Goal: Information Seeking & Learning: Learn about a topic

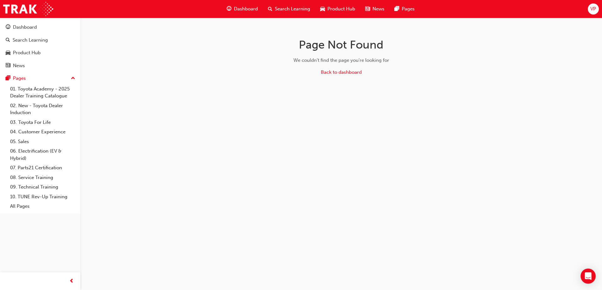
click at [334, 8] on span "Product Hub" at bounding box center [342, 8] width 28 height 7
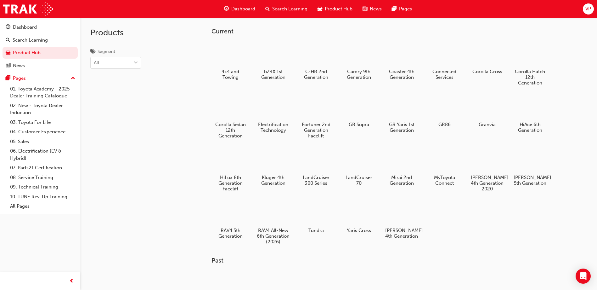
click at [333, 5] on div "Product Hub" at bounding box center [335, 9] width 45 height 13
click at [241, 8] on span "Dashboard" at bounding box center [243, 8] width 24 height 7
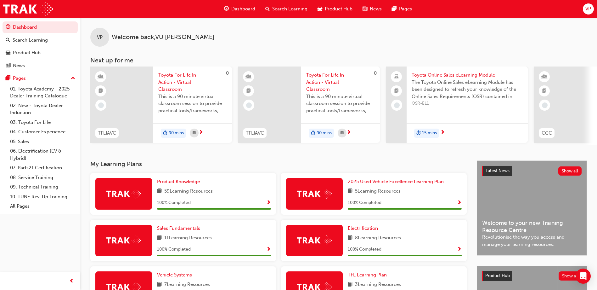
click at [436, 80] on span "The Toyota Online Sales eLearning Module has been designed to refresh your know…" at bounding box center [467, 89] width 111 height 21
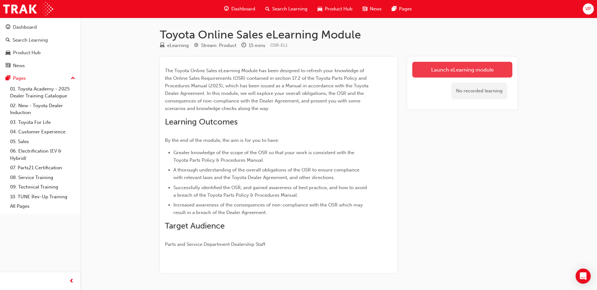
click at [445, 70] on link "Launch eLearning module" at bounding box center [463, 70] width 100 height 16
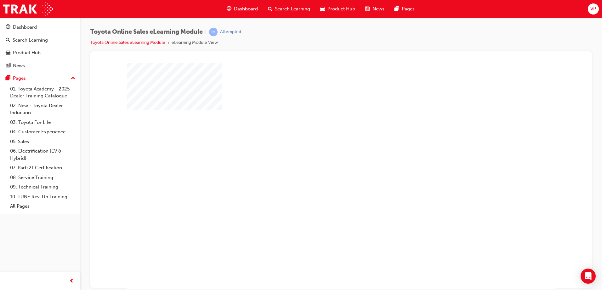
click at [323, 157] on div "play" at bounding box center [323, 157] width 0 height 0
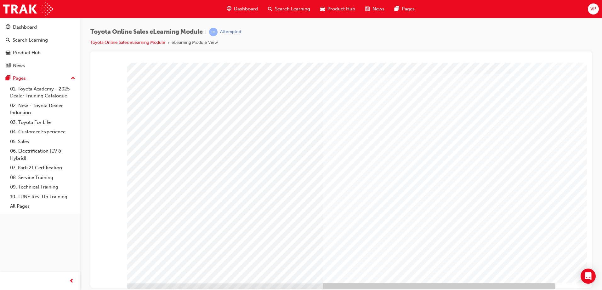
scroll to position [10, 0]
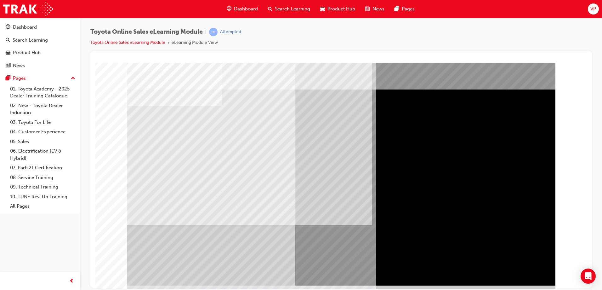
scroll to position [2, 0]
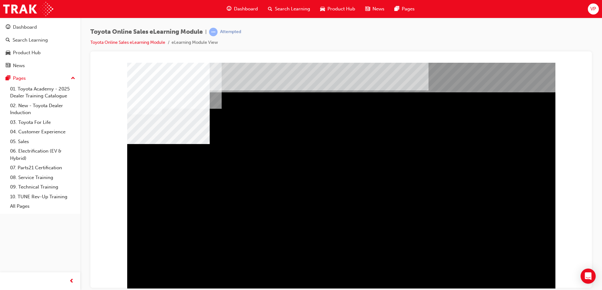
scroll to position [10, 0]
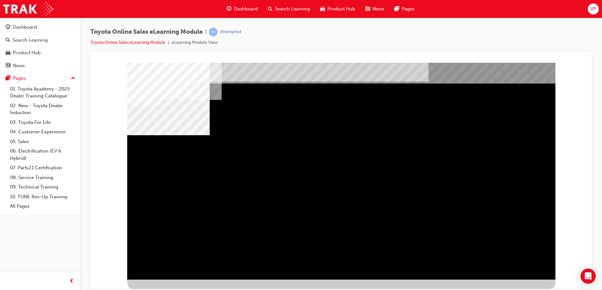
drag, startPoint x: 376, startPoint y: 172, endPoint x: 420, endPoint y: 175, distance: 44.2
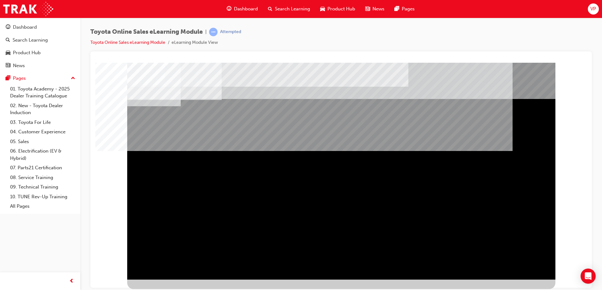
scroll to position [0, 0]
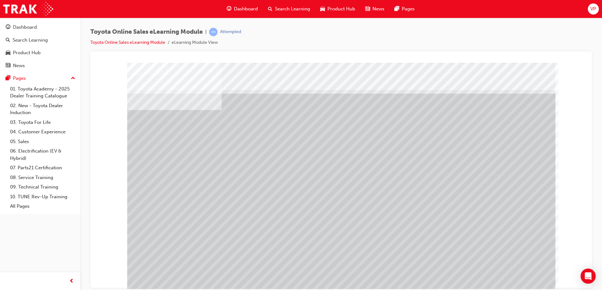
drag, startPoint x: 179, startPoint y: 229, endPoint x: 289, endPoint y: 220, distance: 110.2
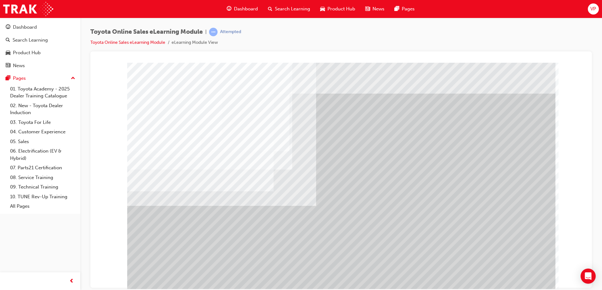
drag, startPoint x: 397, startPoint y: 126, endPoint x: 395, endPoint y: 128, distance: 3.3
drag, startPoint x: 380, startPoint y: 190, endPoint x: 432, endPoint y: 197, distance: 52.7
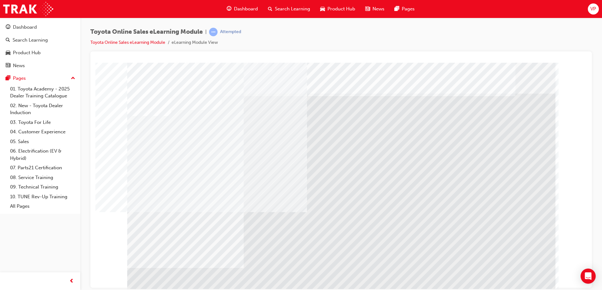
drag, startPoint x: 224, startPoint y: 155, endPoint x: 229, endPoint y: 155, distance: 4.7
drag, startPoint x: 277, startPoint y: 158, endPoint x: 267, endPoint y: 172, distance: 17.4
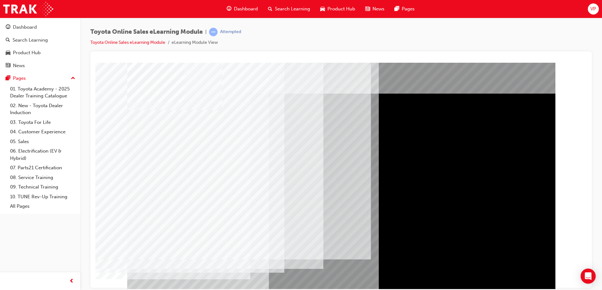
drag, startPoint x: 350, startPoint y: 146, endPoint x: 353, endPoint y: 146, distance: 3.8
drag, startPoint x: 450, startPoint y: 153, endPoint x: 456, endPoint y: 153, distance: 6.0
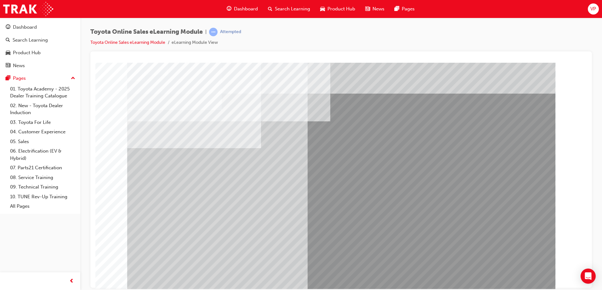
drag, startPoint x: 178, startPoint y: 174, endPoint x: 179, endPoint y: 179, distance: 4.3
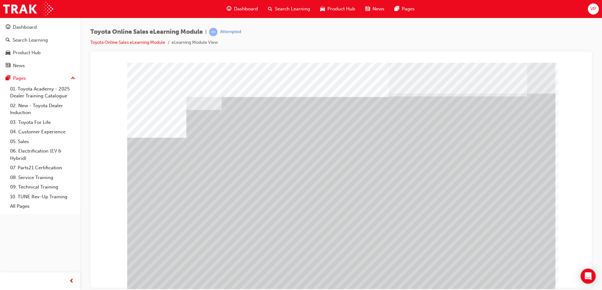
drag, startPoint x: 314, startPoint y: 226, endPoint x: 334, endPoint y: 227, distance: 19.6
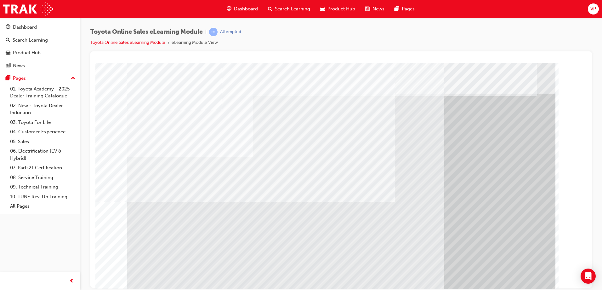
drag, startPoint x: 208, startPoint y: 251, endPoint x: 220, endPoint y: 253, distance: 11.8
drag, startPoint x: 419, startPoint y: 256, endPoint x: 437, endPoint y: 260, distance: 18.7
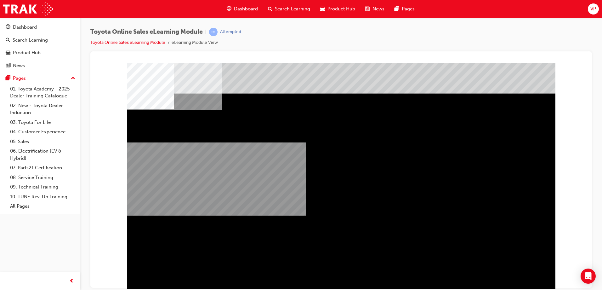
drag, startPoint x: 431, startPoint y: 275, endPoint x: 431, endPoint y: 278, distance: 3.6
drag, startPoint x: 425, startPoint y: 285, endPoint x: 346, endPoint y: 238, distance: 91.8
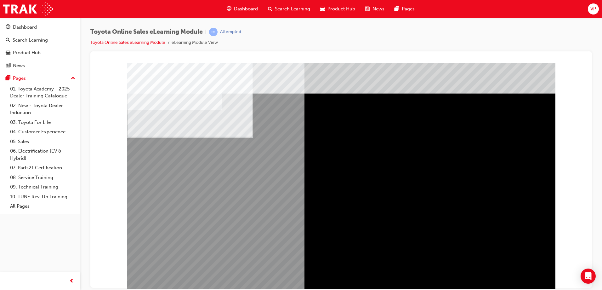
drag, startPoint x: 196, startPoint y: 173, endPoint x: 208, endPoint y: 174, distance: 12.0
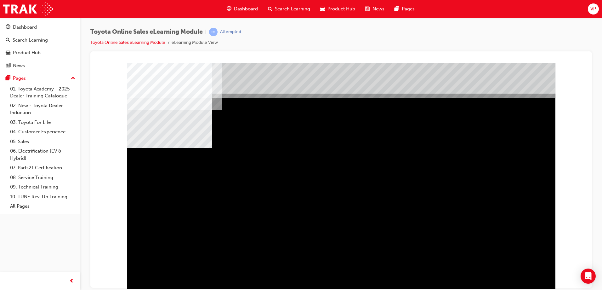
click at [186, 179] on div "multistate" at bounding box center [341, 175] width 428 height 227
drag, startPoint x: 234, startPoint y: 186, endPoint x: 311, endPoint y: 198, distance: 78.2
drag, startPoint x: 348, startPoint y: 200, endPoint x: 366, endPoint y: 200, distance: 18.0
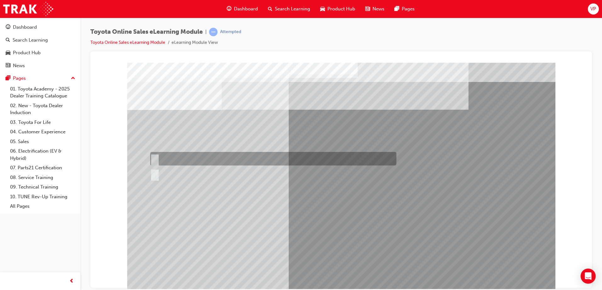
click at [154, 160] on input "True" at bounding box center [153, 158] width 7 height 7
radio input "true"
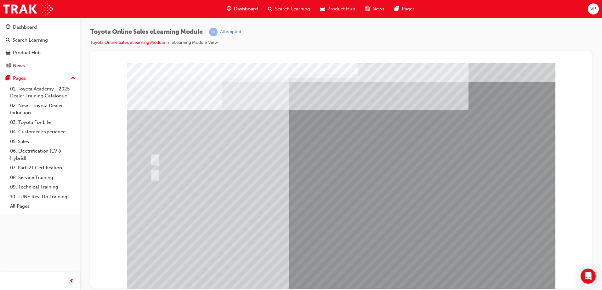
drag, startPoint x: 333, startPoint y: 274, endPoint x: 346, endPoint y: 266, distance: 14.9
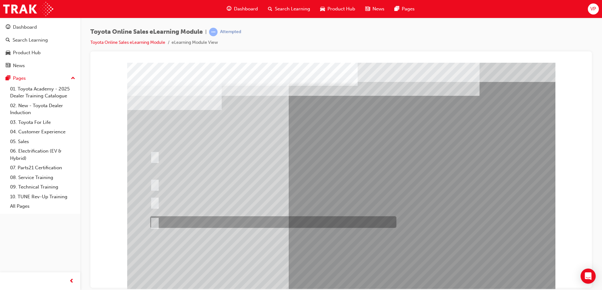
click at [158, 221] on div at bounding box center [272, 222] width 246 height 12
radio input "true"
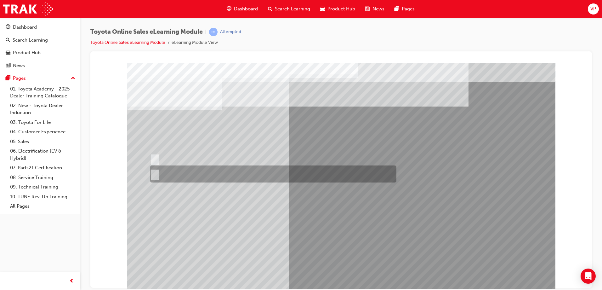
click at [157, 173] on input "No" at bounding box center [153, 173] width 7 height 7
radio input "true"
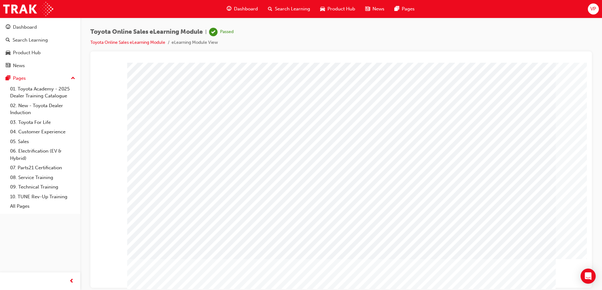
click at [246, 4] on div "Dashboard" at bounding box center [242, 9] width 41 height 13
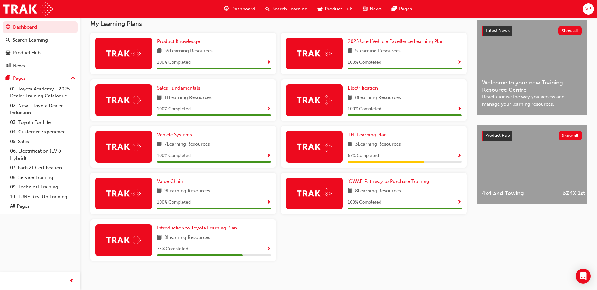
scroll to position [142, 0]
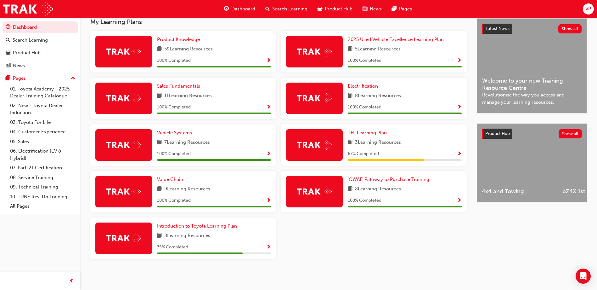
click at [177, 223] on span "Introduction to Toyota Learning Plan" at bounding box center [197, 226] width 80 height 6
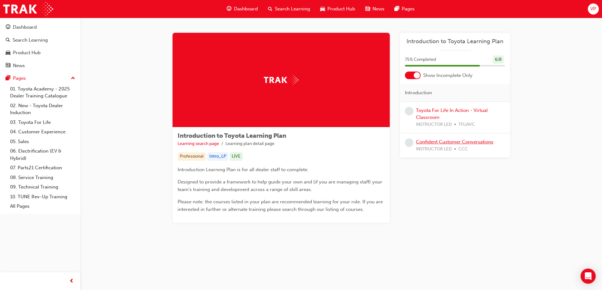
click at [454, 142] on link "Confident Customer Conversations" at bounding box center [454, 142] width 77 height 6
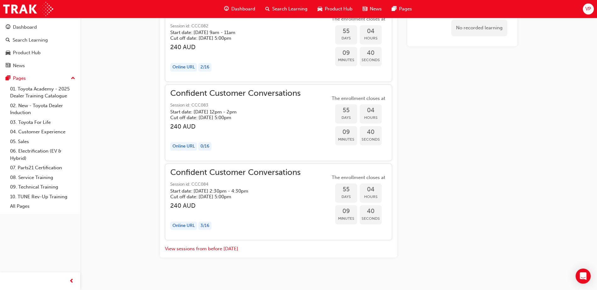
scroll to position [983, 0]
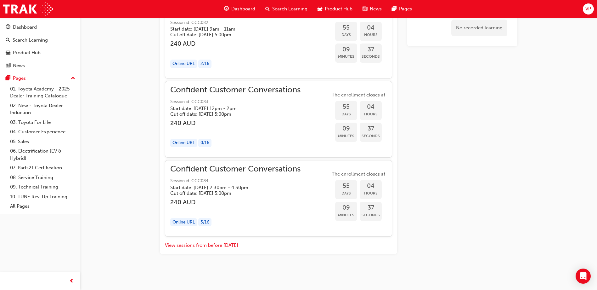
click at [249, 6] on span "Dashboard" at bounding box center [243, 8] width 24 height 7
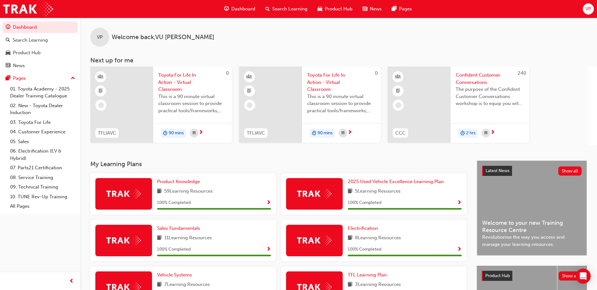
click at [294, 4] on div "Search Learning" at bounding box center [286, 9] width 52 height 13
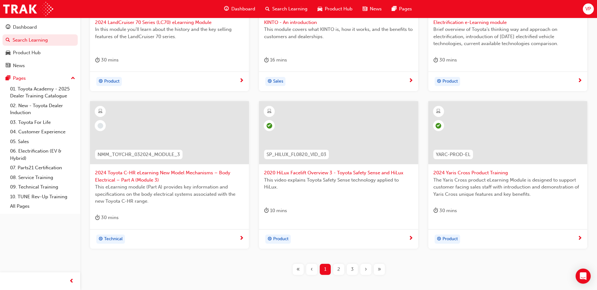
scroll to position [189, 0]
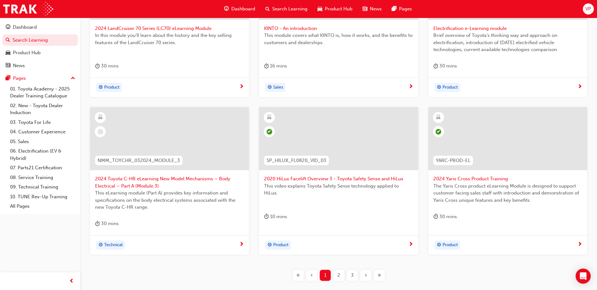
click at [182, 132] on div at bounding box center [169, 138] width 159 height 63
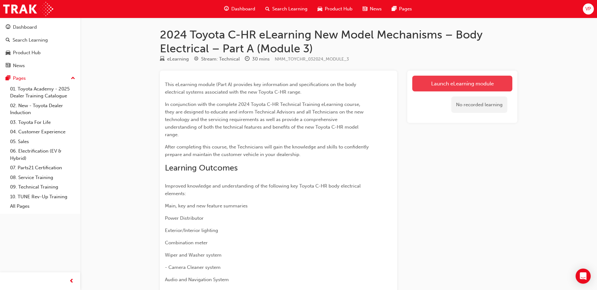
click at [470, 82] on link "Launch eLearning module" at bounding box center [463, 84] width 100 height 16
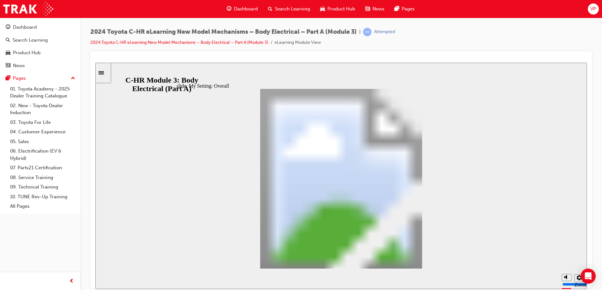
drag, startPoint x: 425, startPoint y: 253, endPoint x: 425, endPoint y: 256, distance: 3.8
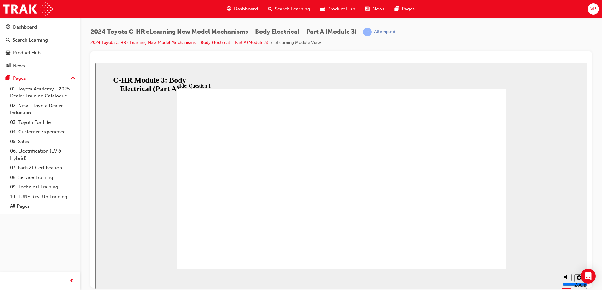
radio input "false"
radio input "true"
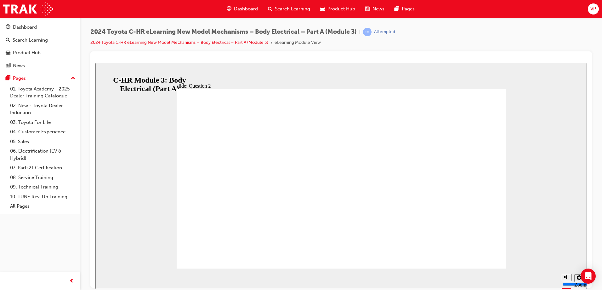
radio input "true"
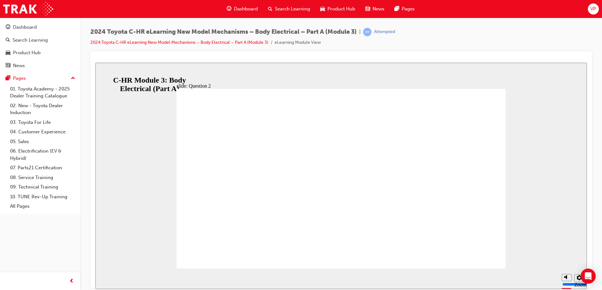
radio input "true"
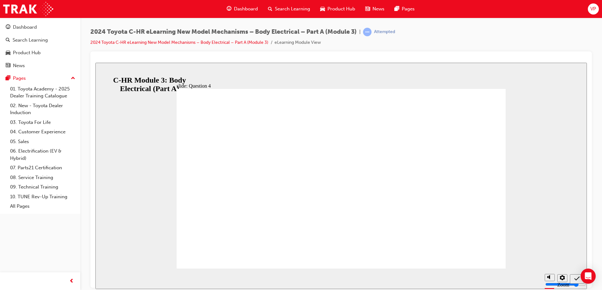
radio input "false"
radio input "true"
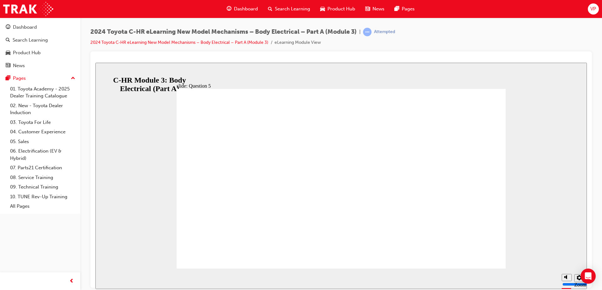
radio input "true"
drag, startPoint x: 251, startPoint y: 203, endPoint x: 260, endPoint y: 207, distance: 9.3
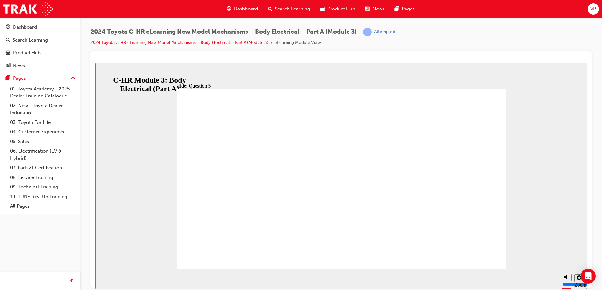
radio input "true"
click at [292, 11] on span "Search Learning" at bounding box center [292, 8] width 35 height 7
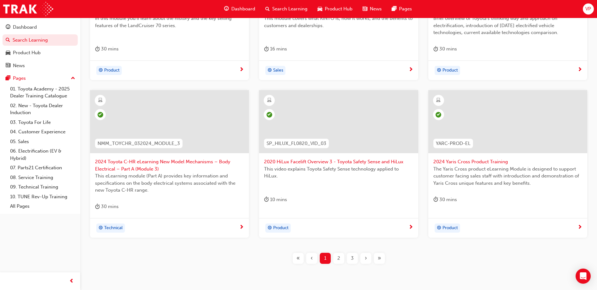
scroll to position [231, 0]
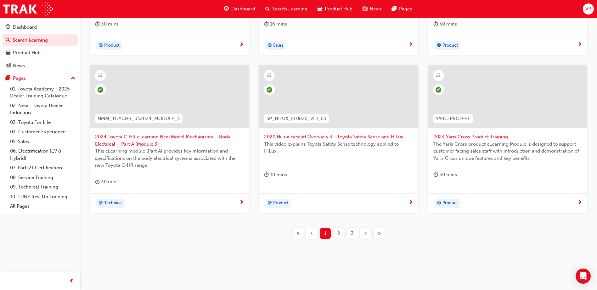
click at [337, 232] on div "2" at bounding box center [339, 233] width 11 height 11
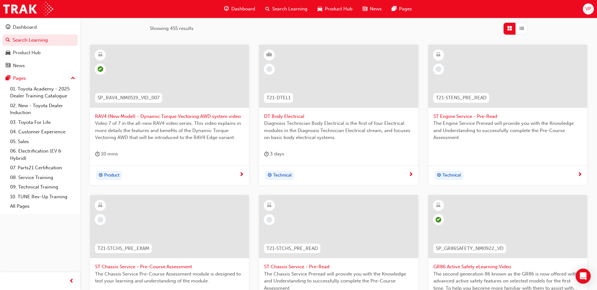
scroll to position [110, 0]
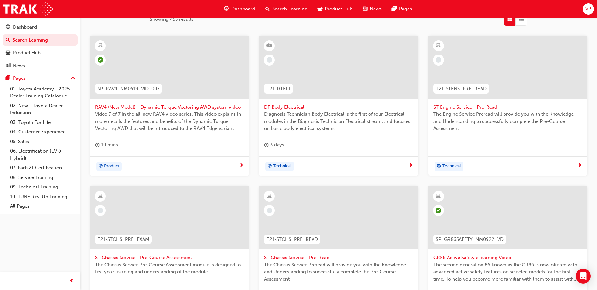
click at [332, 74] on div at bounding box center [338, 67] width 159 height 63
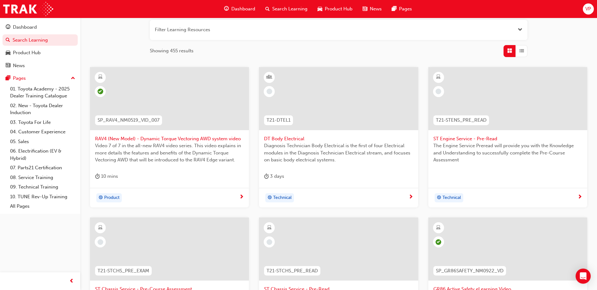
scroll to position [47, 0]
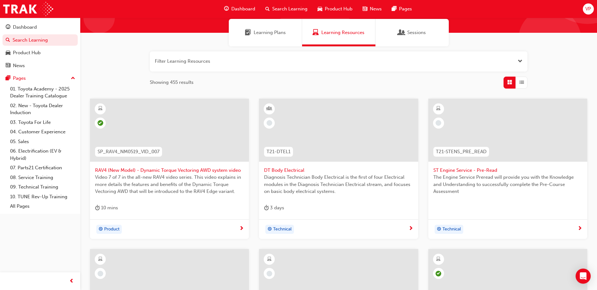
click at [492, 127] on div at bounding box center [508, 130] width 159 height 63
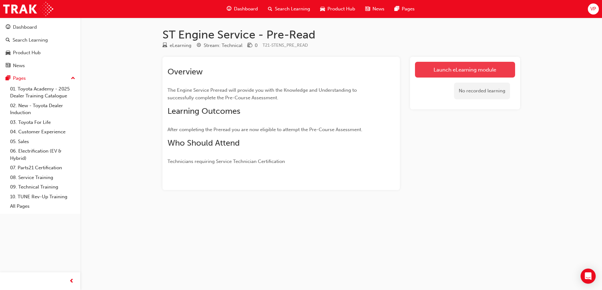
click at [457, 70] on link "Launch eLearning module" at bounding box center [465, 70] width 100 height 16
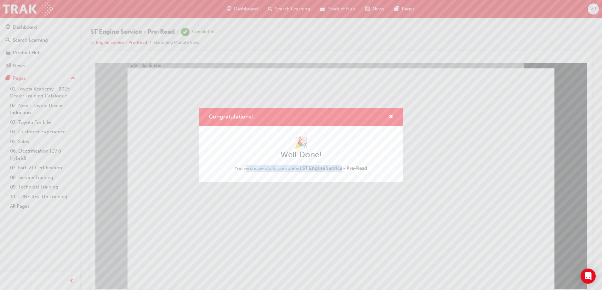
drag, startPoint x: 245, startPoint y: 242, endPoint x: 246, endPoint y: 179, distance: 63.0
click at [342, 242] on div "Congratulations! 🎉 Well Done! You've successfully completed ST Engine Service -…" at bounding box center [301, 145] width 602 height 290
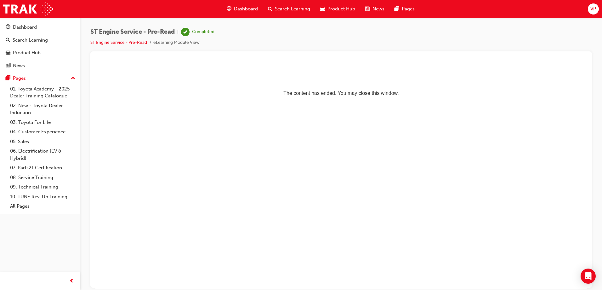
click at [287, 9] on span "Search Learning" at bounding box center [292, 8] width 35 height 7
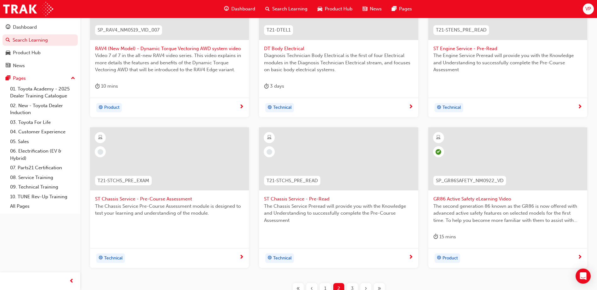
scroll to position [173, 0]
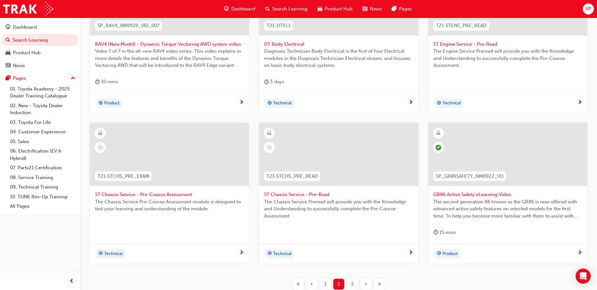
click at [163, 156] on div at bounding box center [169, 154] width 159 height 63
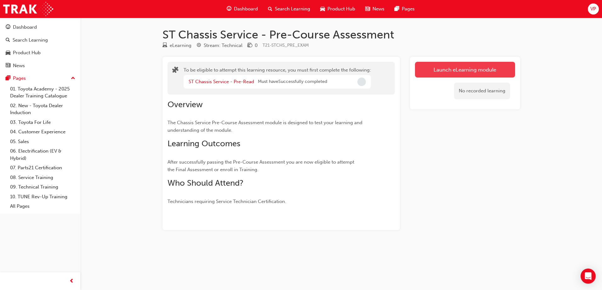
click at [453, 68] on button "Launch eLearning module" at bounding box center [465, 70] width 100 height 16
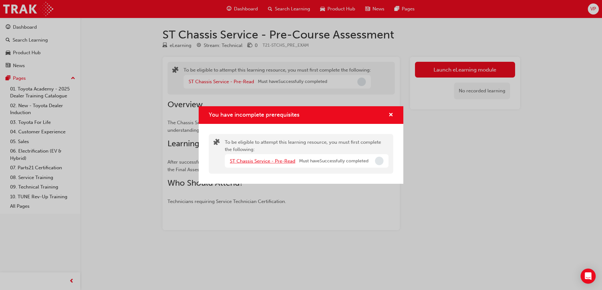
click at [268, 162] on link "ST Chassis Service - Pre-Read" at bounding box center [263, 161] width 66 height 6
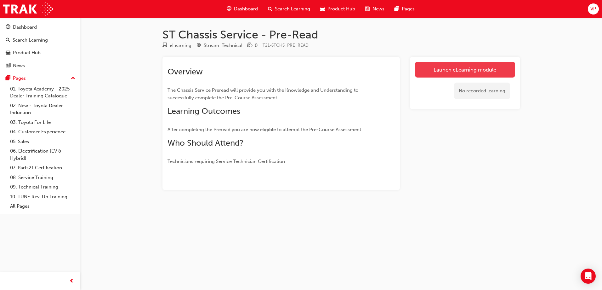
click at [460, 71] on link "Launch eLearning module" at bounding box center [465, 70] width 100 height 16
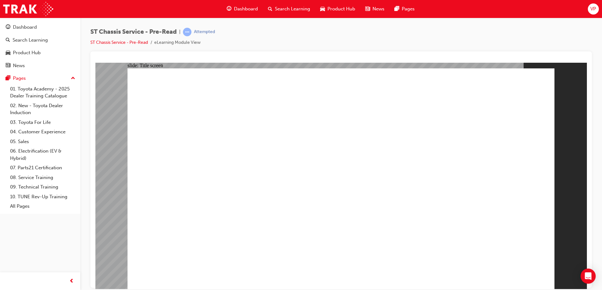
drag, startPoint x: 346, startPoint y: 264, endPoint x: 341, endPoint y: 257, distance: 7.8
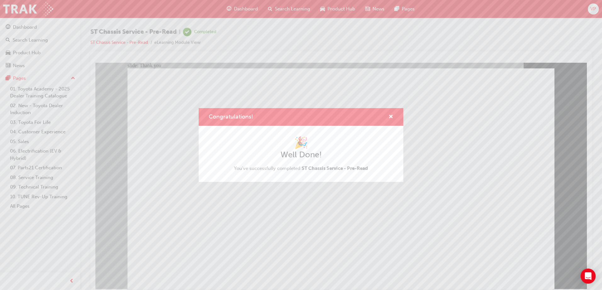
click at [250, 243] on div "Congratulations! 🎉 Well Done! You've successfully completed ST Chassis Service …" at bounding box center [301, 145] width 602 height 290
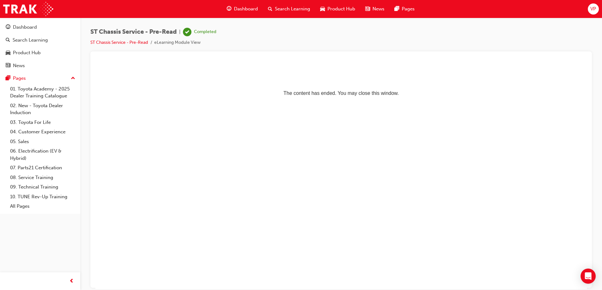
click at [286, 11] on span "Search Learning" at bounding box center [292, 8] width 35 height 7
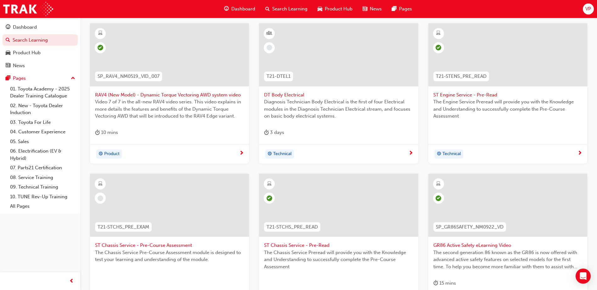
scroll to position [126, 0]
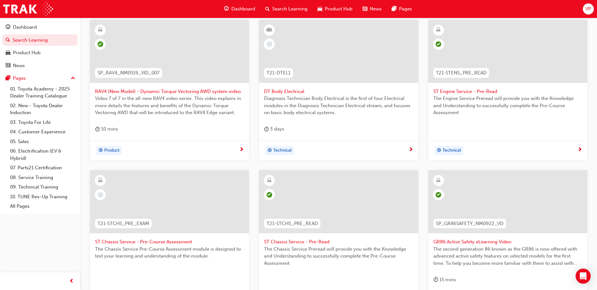
click at [195, 195] on div at bounding box center [169, 201] width 159 height 63
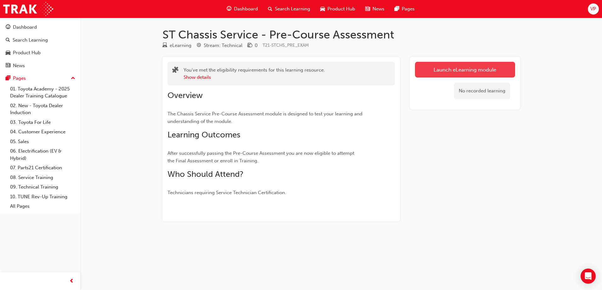
click at [471, 69] on link "Launch eLearning module" at bounding box center [465, 70] width 100 height 16
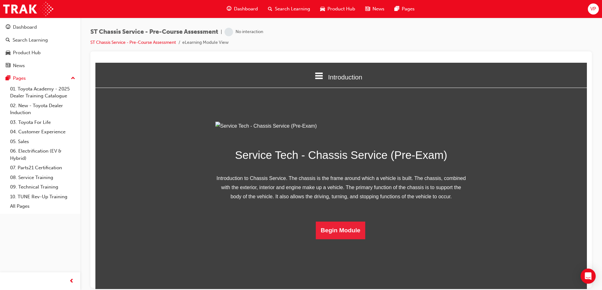
scroll to position [20, 0]
click at [332, 239] on button "Begin Module" at bounding box center [341, 230] width 50 height 18
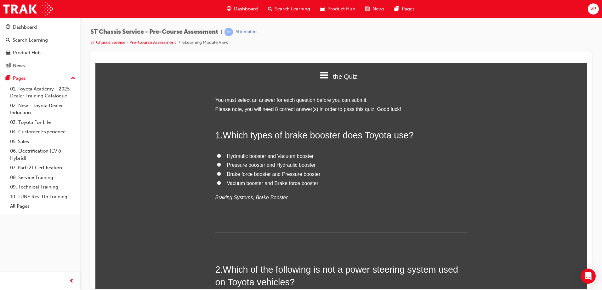
scroll to position [0, 0]
click at [217, 154] on input "Hydraulic booster and Vacuum booster" at bounding box center [219, 156] width 4 height 4
radio input "true"
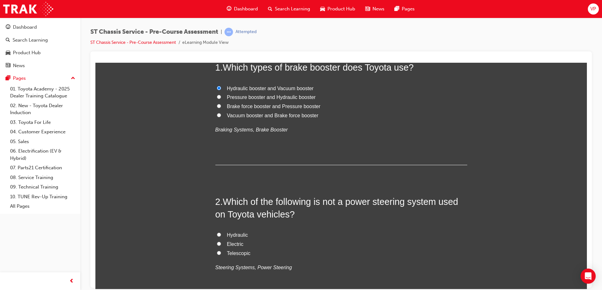
scroll to position [102, 0]
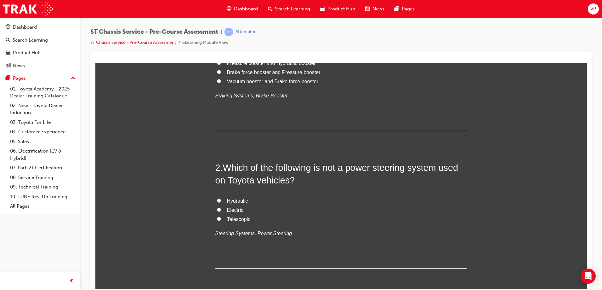
click at [217, 218] on input "Telescopic" at bounding box center [219, 218] width 4 height 4
radio input "true"
click at [217, 200] on input "Hydraulic" at bounding box center [219, 200] width 4 height 4
radio input "true"
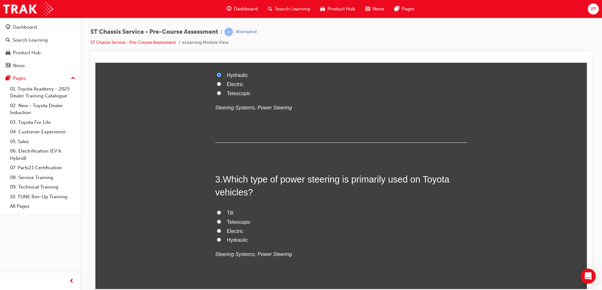
scroll to position [228, 0]
click at [217, 230] on input "Electric" at bounding box center [219, 230] width 4 height 4
radio input "true"
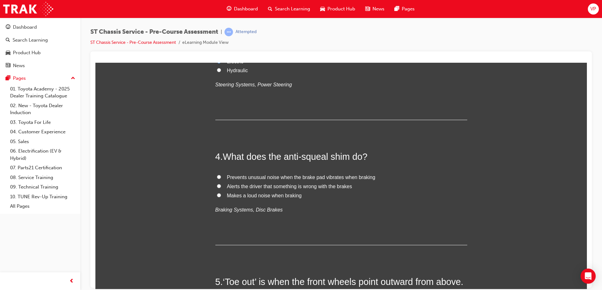
scroll to position [394, 0]
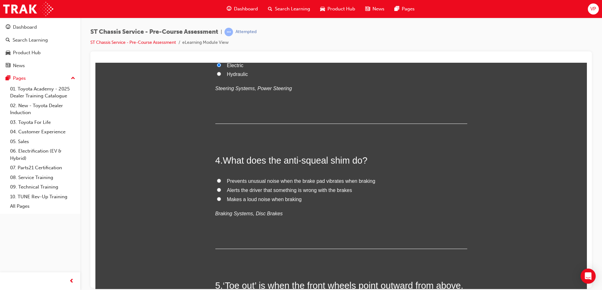
click at [217, 199] on input "Makes a loud noise when braking" at bounding box center [219, 199] width 4 height 4
radio input "true"
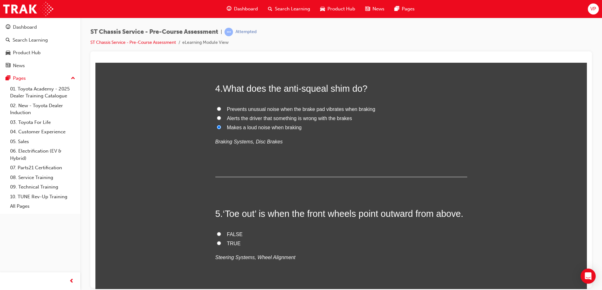
scroll to position [480, 0]
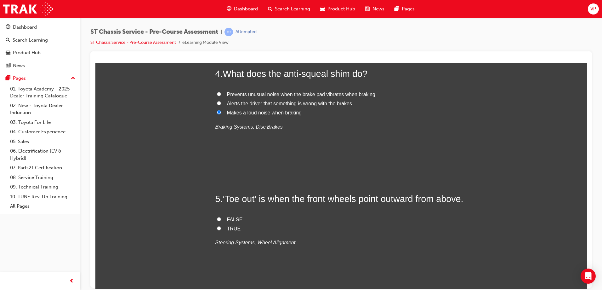
click at [217, 94] on input "Prevents unusual noise when the brake pad vibrates when braking" at bounding box center [219, 94] width 4 height 4
radio input "true"
click at [217, 230] on input "TRUE" at bounding box center [219, 228] width 4 height 4
radio input "true"
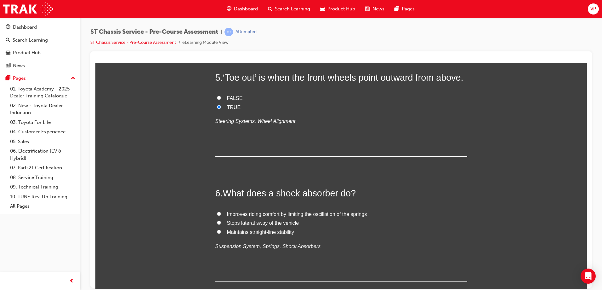
scroll to position [606, 0]
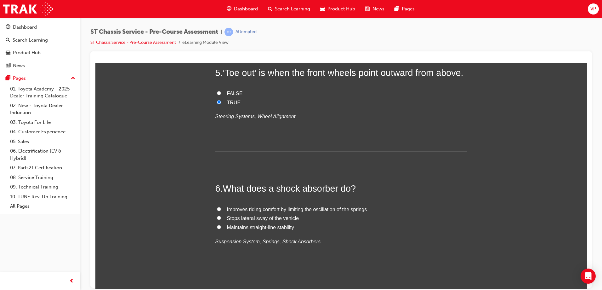
click at [219, 232] on label "Maintains straight-line stability" at bounding box center [341, 227] width 252 height 9
click at [219, 229] on input "Maintains straight-line stability" at bounding box center [219, 227] width 4 height 4
radio input "true"
click at [218, 211] on input "Improves riding comfort by limiting the oscillation of the springs" at bounding box center [219, 209] width 4 height 4
radio input "true"
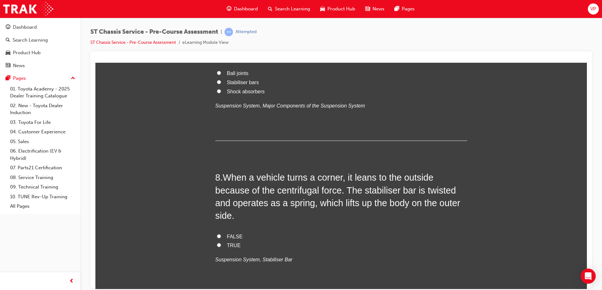
scroll to position [898, 0]
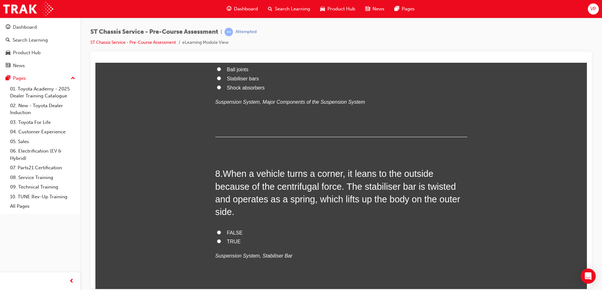
click at [218, 74] on label "Ball joints" at bounding box center [341, 69] width 252 height 9
click at [218, 71] on input "Ball joints" at bounding box center [219, 69] width 4 height 4
radio input "true"
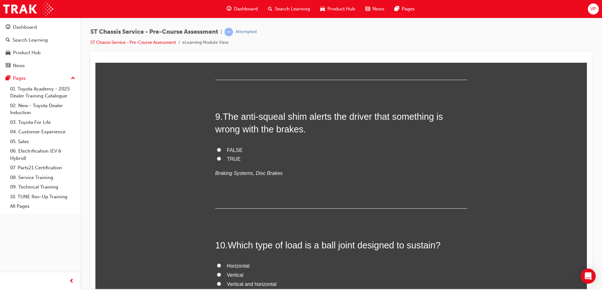
scroll to position [1110, 0]
click at [217, 21] on input "FALSE" at bounding box center [219, 19] width 4 height 4
radio input "true"
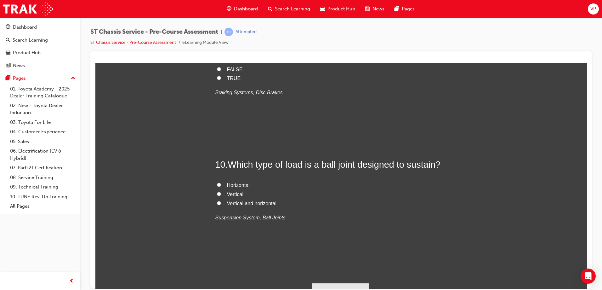
scroll to position [1197, 0]
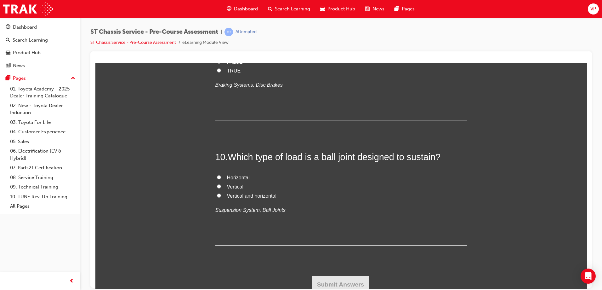
click at [218, 75] on label "TRUE" at bounding box center [341, 70] width 252 height 9
click at [218, 72] on input "TRUE" at bounding box center [219, 70] width 4 height 4
radio input "true"
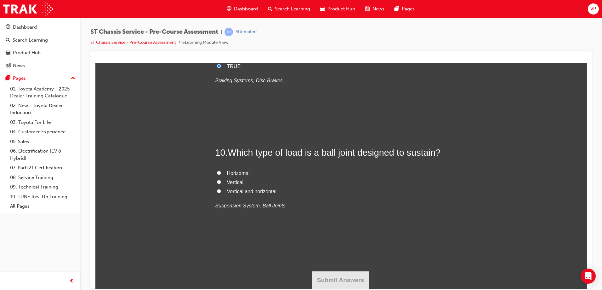
scroll to position [1315, 0]
click at [217, 187] on label "Vertical" at bounding box center [341, 182] width 252 height 9
drag, startPoint x: 217, startPoint y: 243, endPoint x: 217, endPoint y: 240, distance: 3.2
click at [217, 184] on input "Vertical" at bounding box center [219, 182] width 4 height 4
radio input "true"
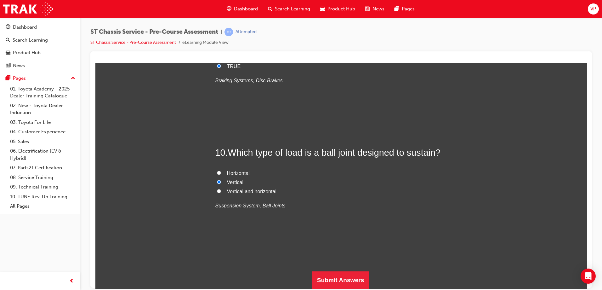
scroll to position [1374, 0]
click at [334, 277] on button "Submit Answers" at bounding box center [340, 280] width 57 height 18
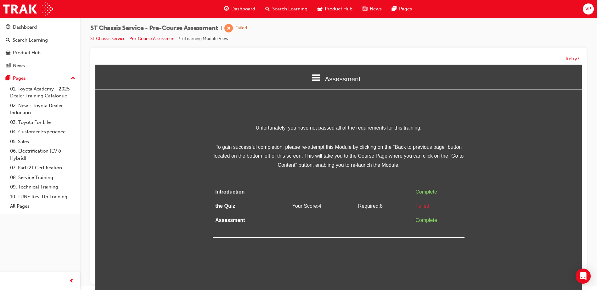
scroll to position [5, 0]
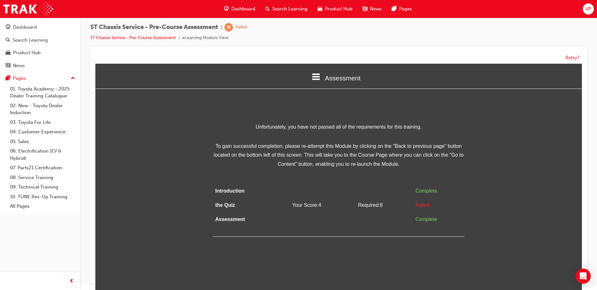
click at [314, 78] on icon at bounding box center [316, 77] width 8 height 8
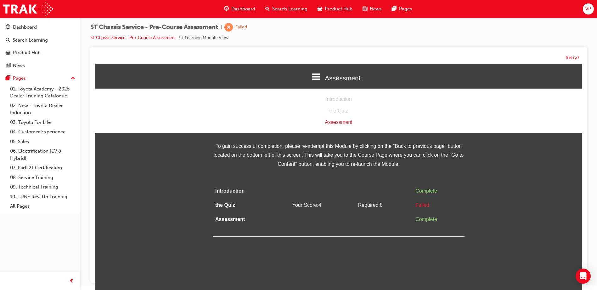
click at [332, 122] on div "Assessment" at bounding box center [338, 122] width 487 height 9
click at [334, 120] on div "Assessment" at bounding box center [338, 122] width 487 height 9
click at [339, 111] on div "the Quiz" at bounding box center [338, 110] width 487 height 9
click at [337, 121] on div "Assessment" at bounding box center [338, 122] width 487 height 9
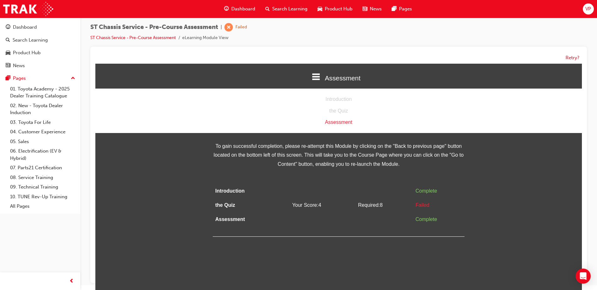
click at [337, 121] on div "Assessment" at bounding box center [338, 122] width 487 height 9
click at [574, 57] on button "Retry?" at bounding box center [573, 57] width 14 height 7
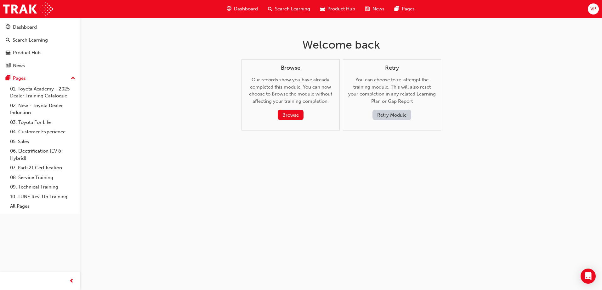
click at [281, 6] on span "Search Learning" at bounding box center [292, 8] width 35 height 7
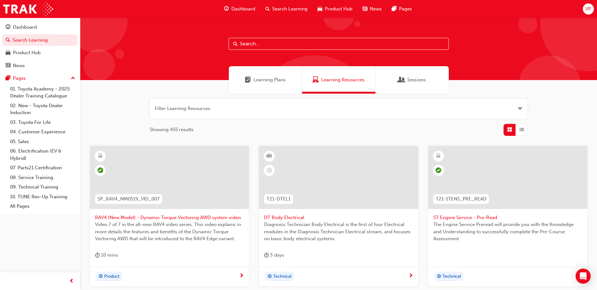
click at [325, 176] on div at bounding box center [338, 177] width 159 height 63
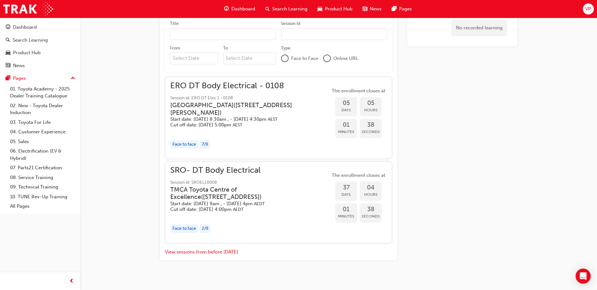
scroll to position [310, 0]
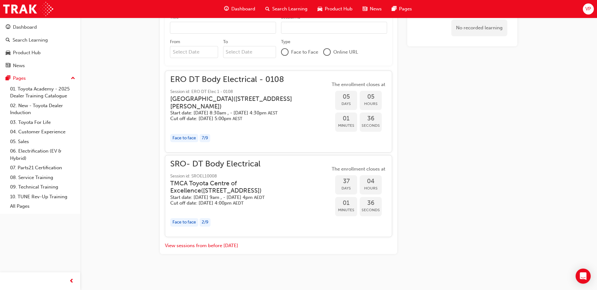
click at [278, 8] on span "Search Learning" at bounding box center [289, 8] width 35 height 7
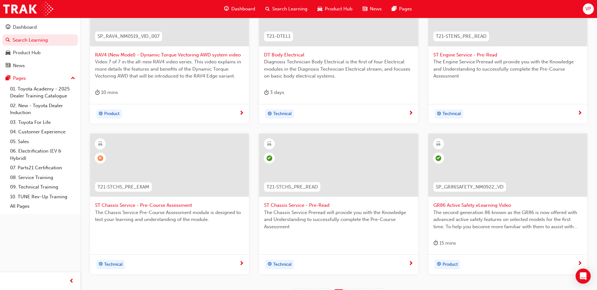
scroll to position [224, 0]
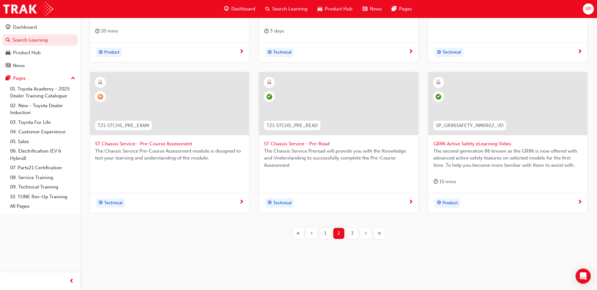
click at [346, 236] on button "3" at bounding box center [353, 233] width 14 height 11
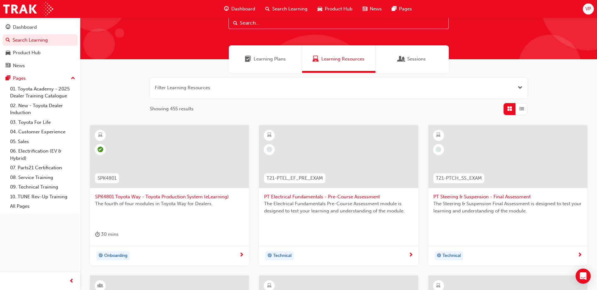
scroll to position [19, 0]
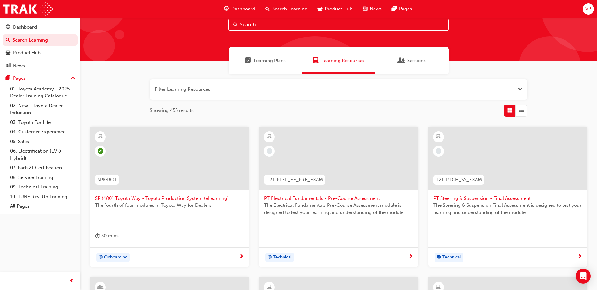
click at [355, 153] on div at bounding box center [338, 158] width 159 height 63
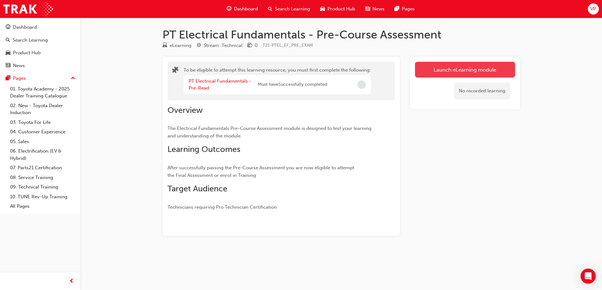
click at [456, 71] on button "Launch eLearning module" at bounding box center [465, 70] width 100 height 16
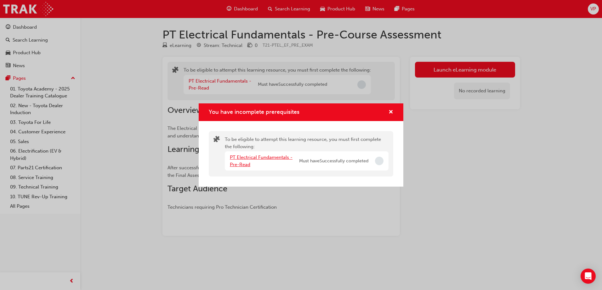
click at [269, 157] on link "PT Electrical Fundamentals - Pre-Read" at bounding box center [261, 160] width 63 height 13
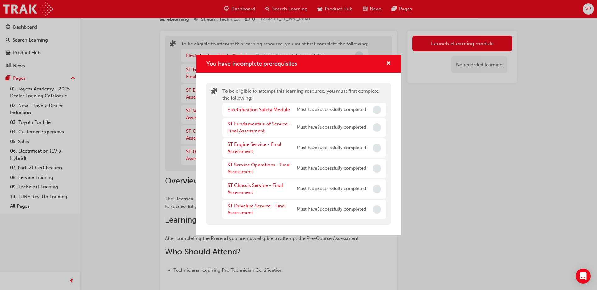
scroll to position [71, 0]
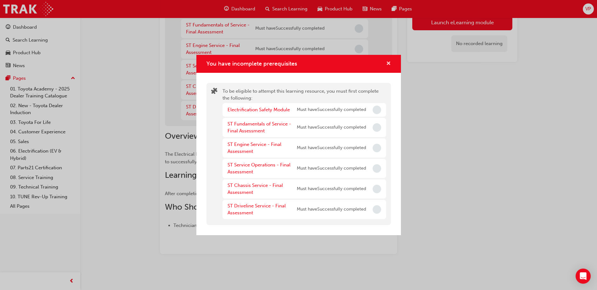
click at [389, 64] on span "cross-icon" at bounding box center [388, 64] width 5 height 6
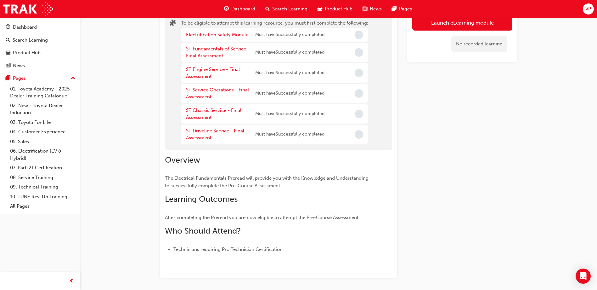
scroll to position [0, 0]
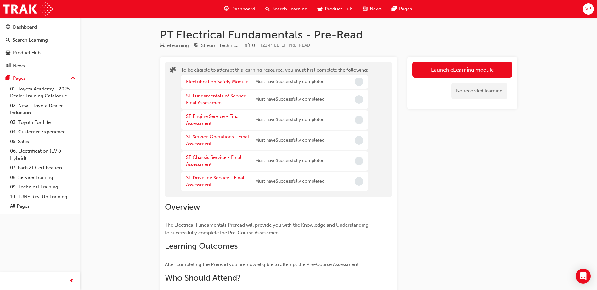
click at [588, 8] on span "VP" at bounding box center [589, 8] width 6 height 7
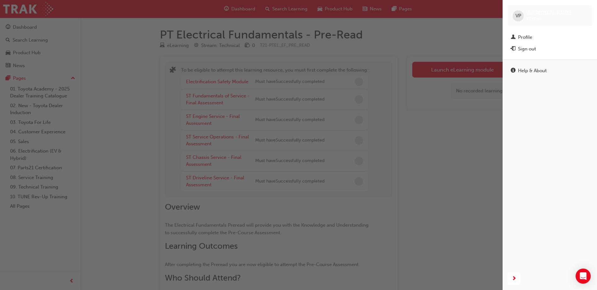
drag, startPoint x: 526, startPoint y: 48, endPoint x: 468, endPoint y: 154, distance: 120.2
click at [466, 155] on div "VP [PERSON_NAME] 321561 Profile Sign out Help & About" at bounding box center [298, 145] width 597 height 290
